Goal: Task Accomplishment & Management: Use online tool/utility

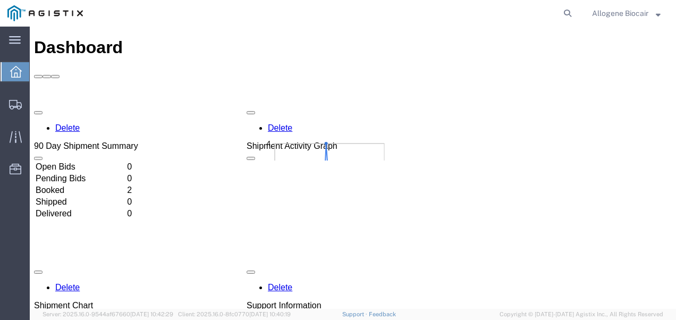
click at [527, 11] on agx-global-search at bounding box center [406, 13] width 340 height 27
click at [569, 13] on icon at bounding box center [567, 13] width 15 height 15
type input "424659"
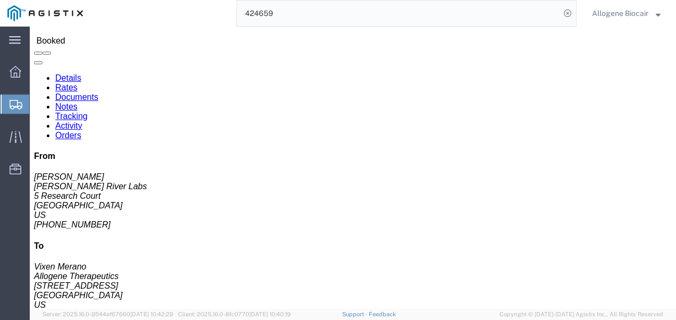
scroll to position [124, 0]
click link "Add Package"
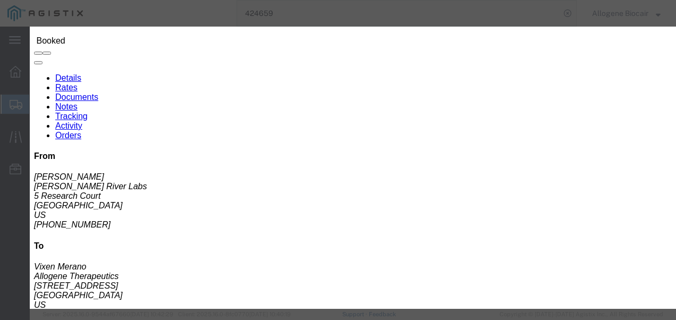
click button "button"
